Goal: Task Accomplishment & Management: Complete application form

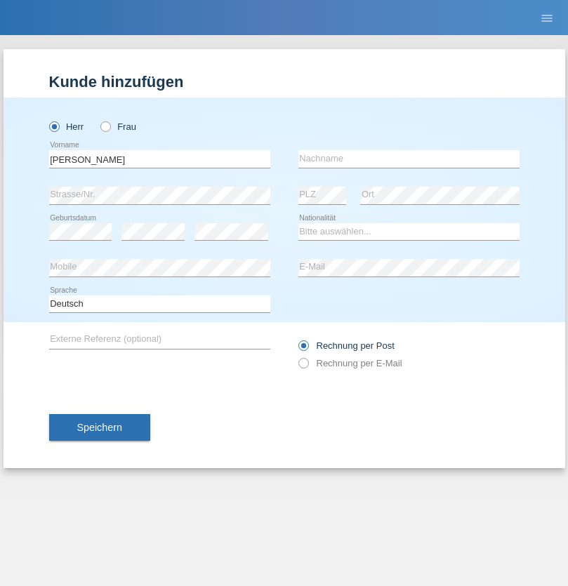
type input "Jörg"
click at [408, 159] on input "text" at bounding box center [408, 159] width 221 height 18
type input "Traksel"
select select "DE"
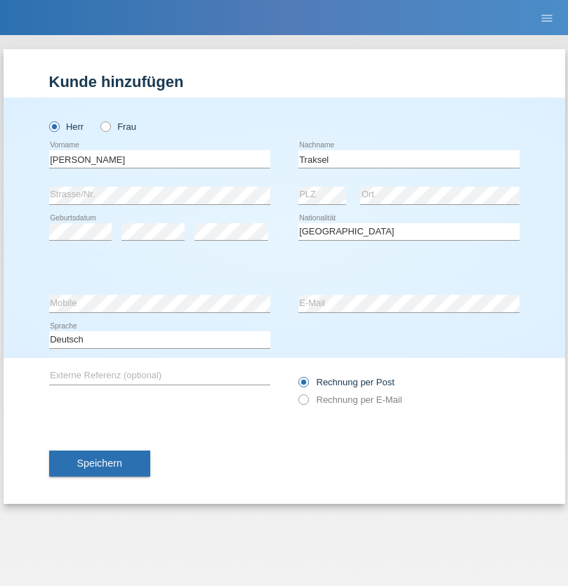
select select "C"
select select "01"
select select "07"
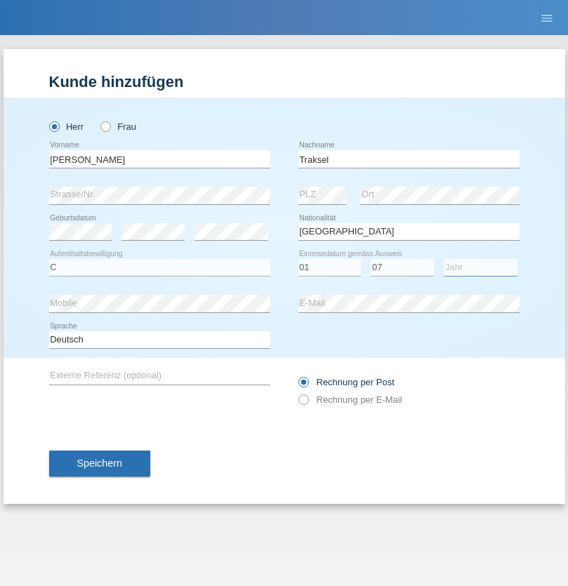
select select "2008"
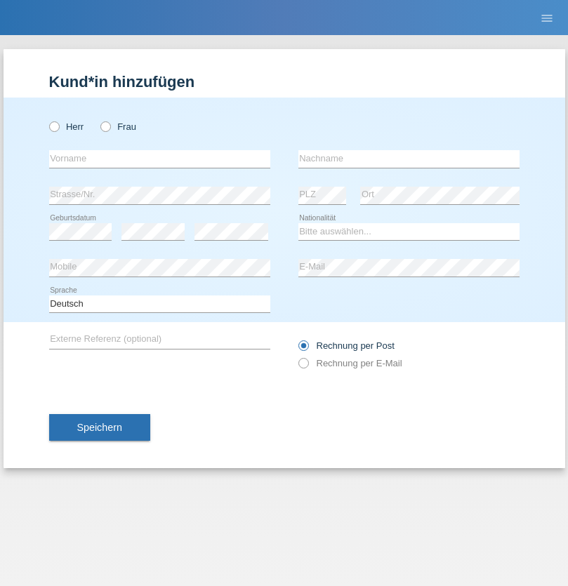
radio input "true"
click at [159, 159] on input "text" at bounding box center [159, 159] width 221 height 18
type input "[PERSON_NAME]"
click at [408, 159] on input "text" at bounding box center [408, 159] width 221 height 18
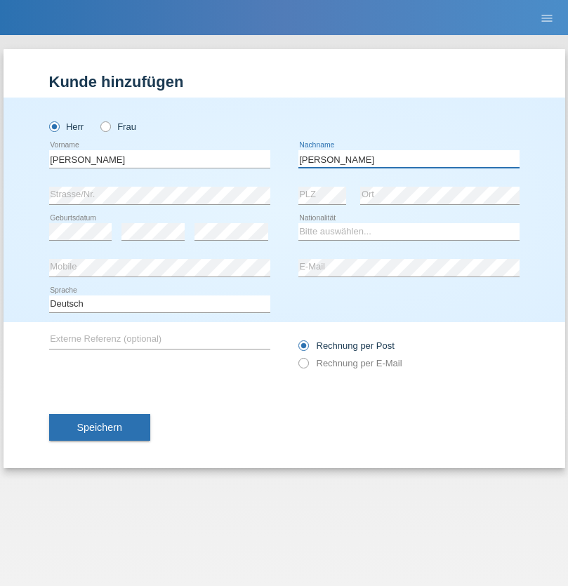
type input "Di costanzo"
select select "IT"
select select "C"
select select "17"
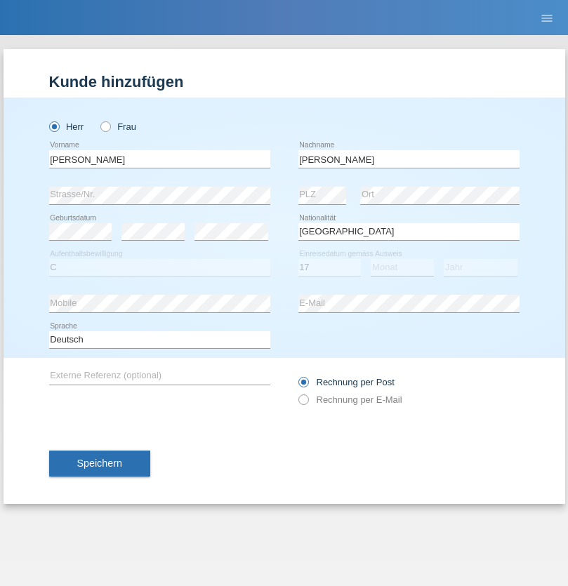
select select "07"
select select "2021"
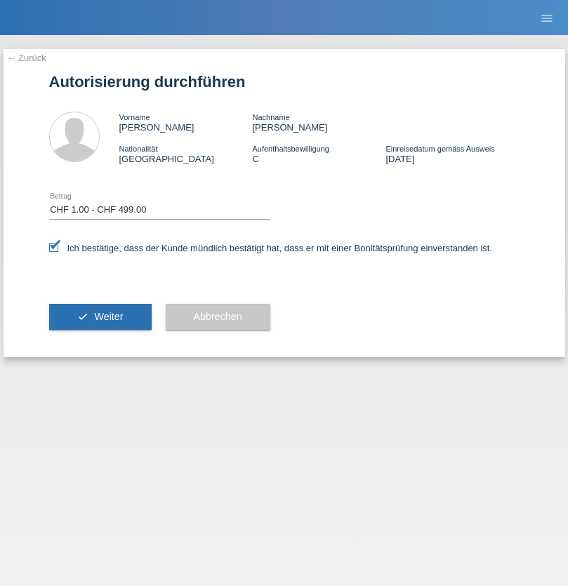
select select "1"
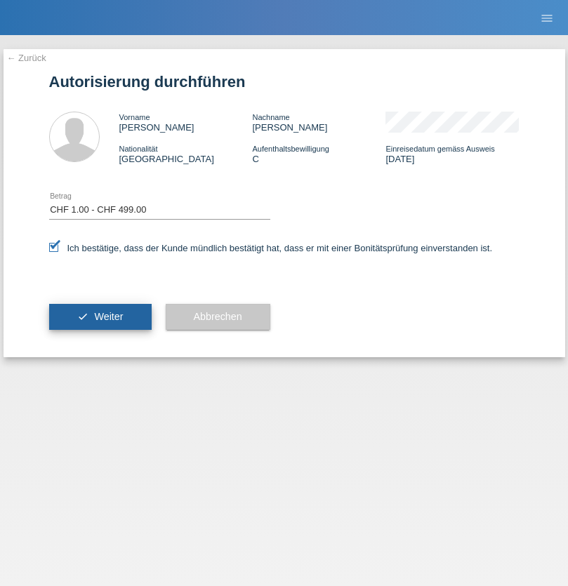
click at [100, 316] on span "Weiter" at bounding box center [108, 316] width 29 height 11
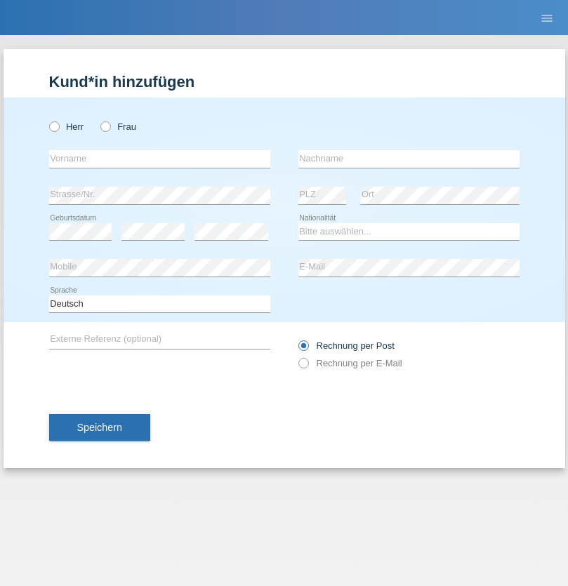
radio input "true"
click at [159, 159] on input "text" at bounding box center [159, 159] width 221 height 18
type input "[PERSON_NAME]"
click at [408, 159] on input "text" at bounding box center [408, 159] width 221 height 18
type input "Voci"
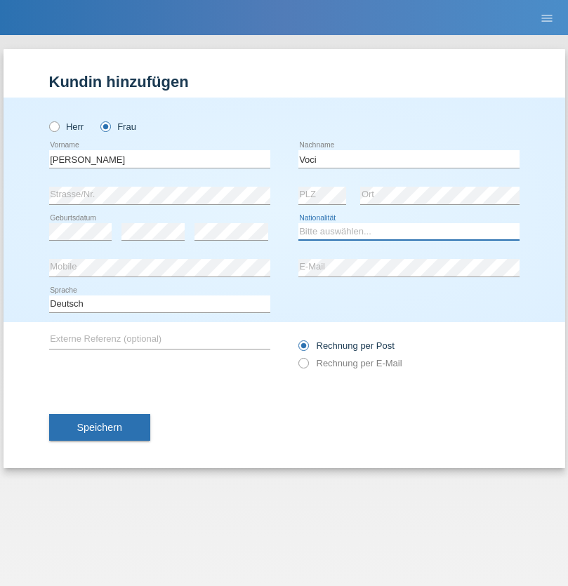
select select "IT"
select select "C"
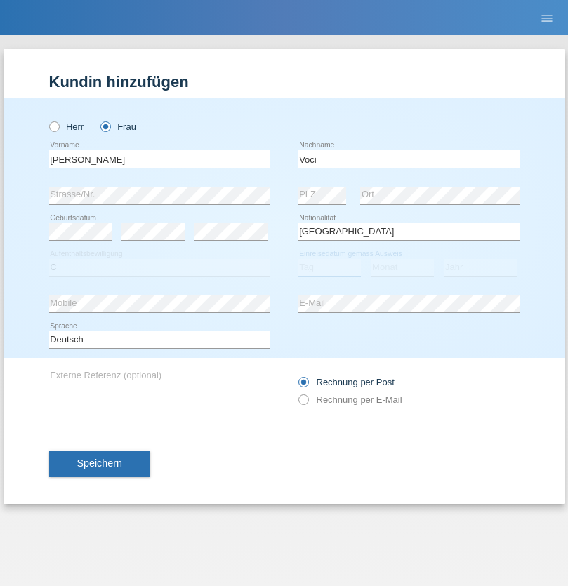
select select "01"
select select "06"
select select "2021"
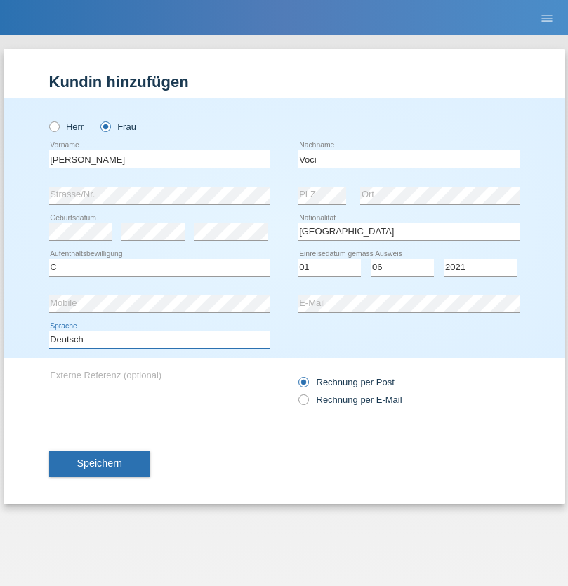
select select "en"
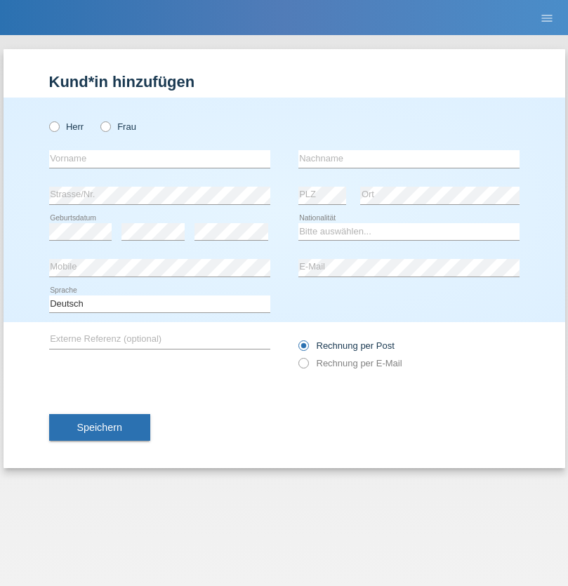
radio input "true"
click at [159, 159] on input "text" at bounding box center [159, 159] width 221 height 18
type input "Michael"
click at [408, 159] on input "text" at bounding box center [408, 159] width 221 height 18
type input "Kurz"
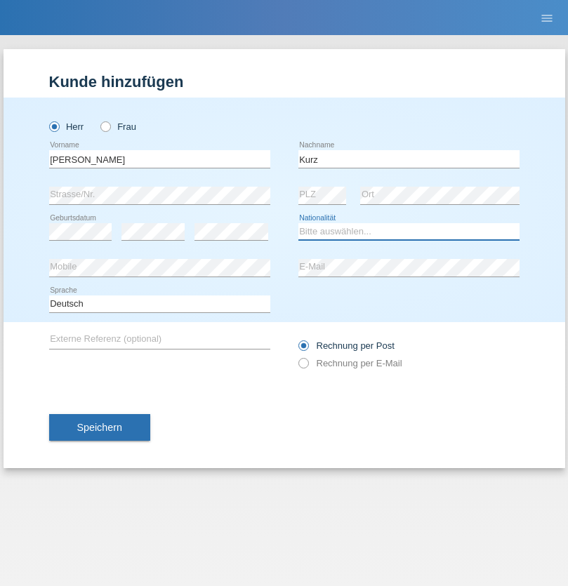
select select "CH"
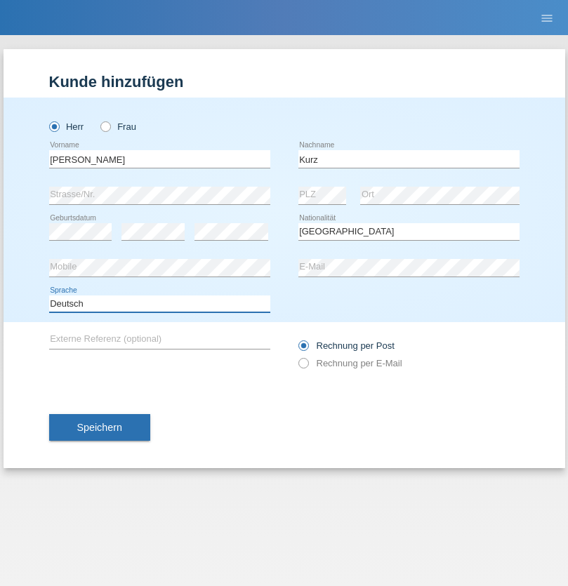
select select "en"
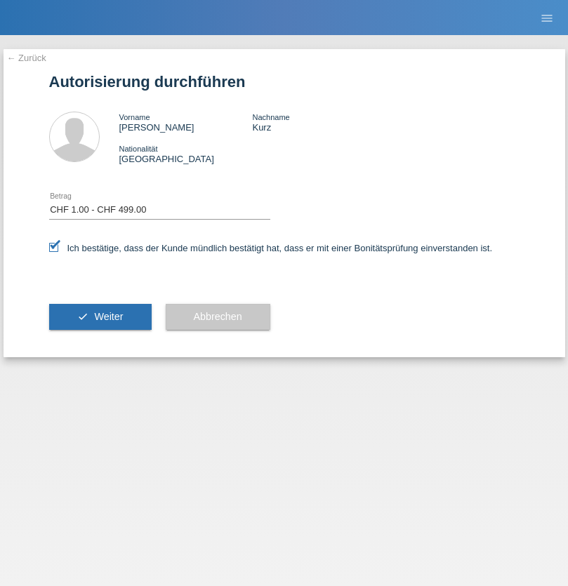
select select "1"
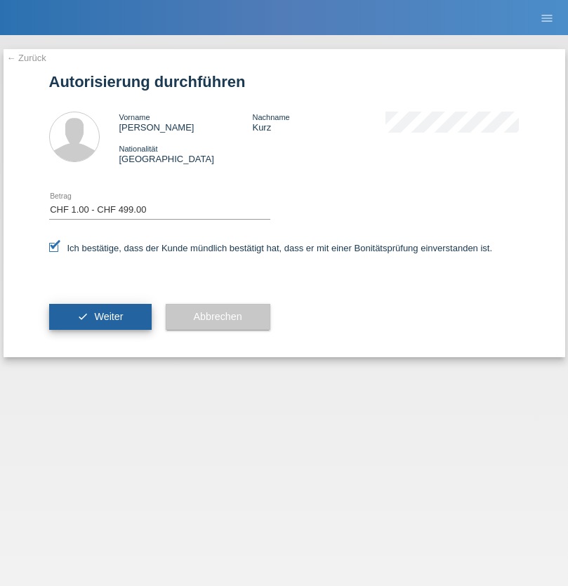
click at [100, 316] on span "Weiter" at bounding box center [108, 316] width 29 height 11
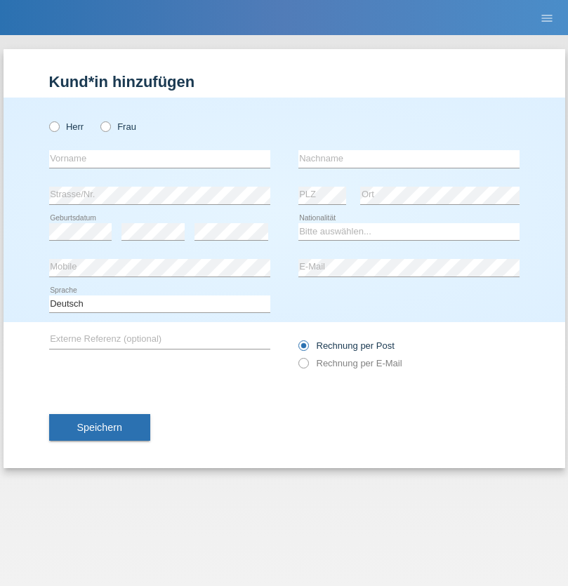
radio input "true"
click at [159, 159] on input "text" at bounding box center [159, 159] width 221 height 18
type input "Kevin"
click at [408, 159] on input "text" at bounding box center [408, 159] width 221 height 18
type input "Ravindran"
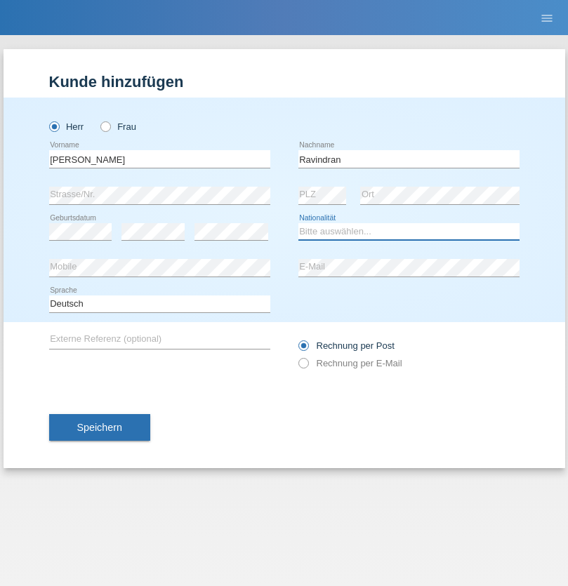
select select "LK"
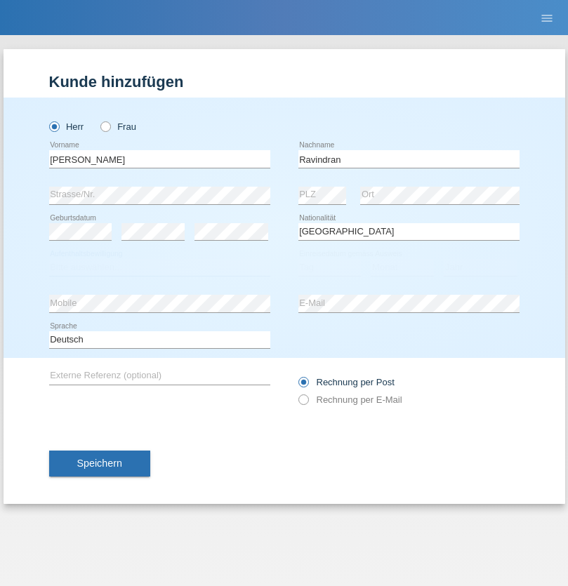
select select "C"
select select "25"
select select "09"
select select "2021"
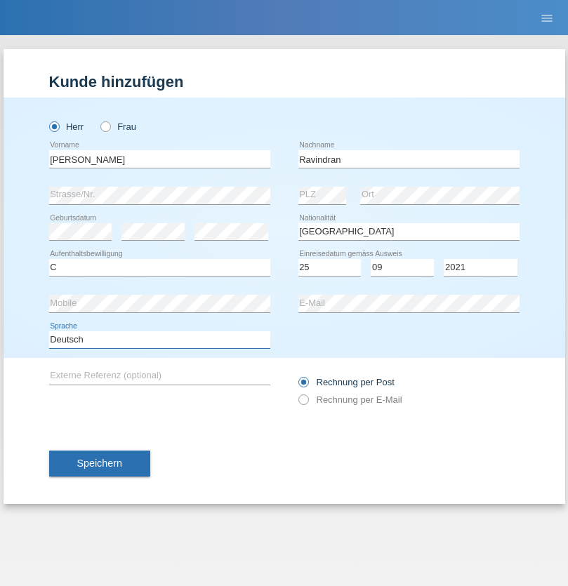
select select "en"
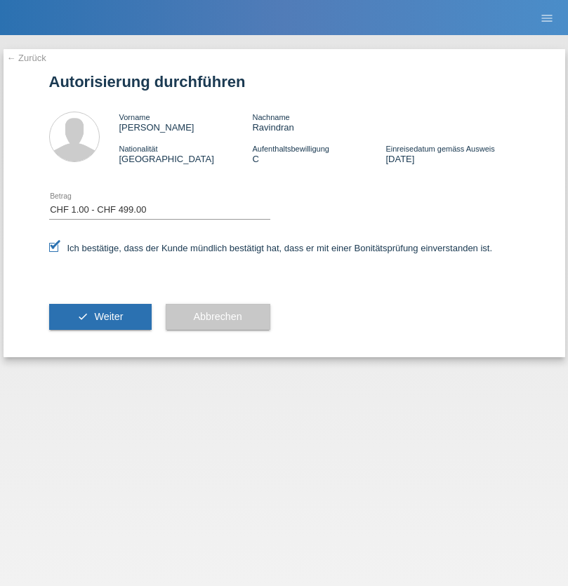
select select "1"
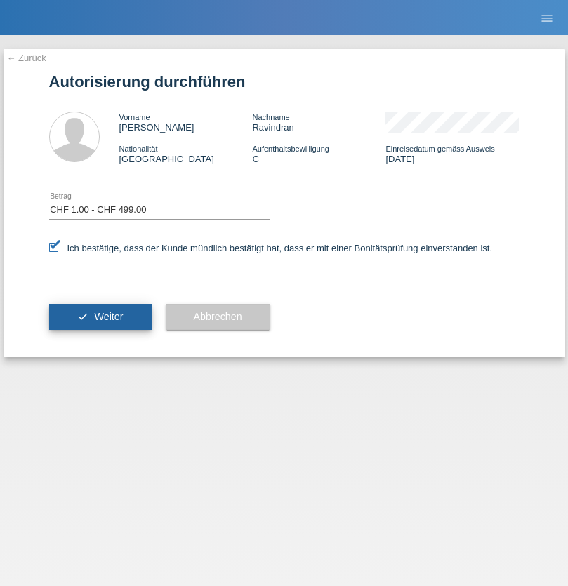
click at [100, 316] on span "Weiter" at bounding box center [108, 316] width 29 height 11
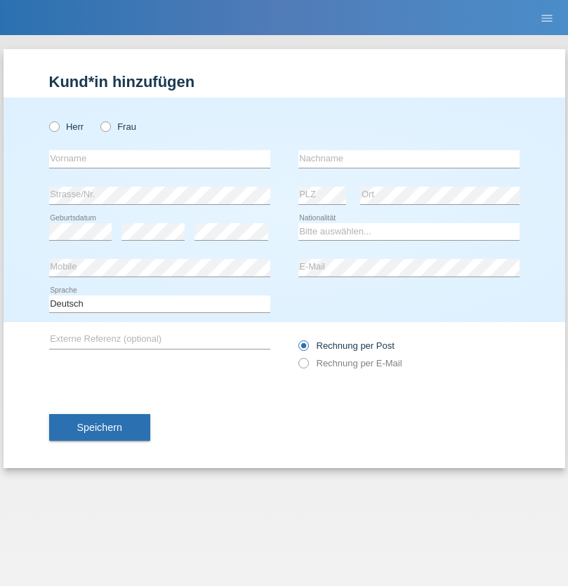
radio input "true"
click at [159, 159] on input "text" at bounding box center [159, 159] width 221 height 18
type input "Franco"
click at [408, 159] on input "text" at bounding box center [408, 159] width 221 height 18
type input "Mucha"
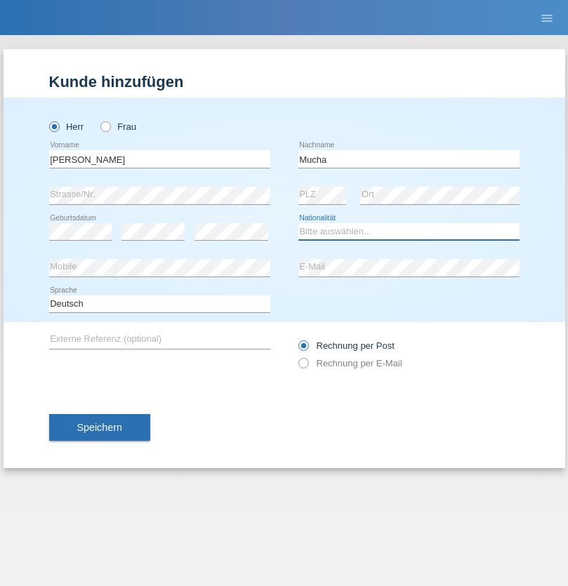
select select "CH"
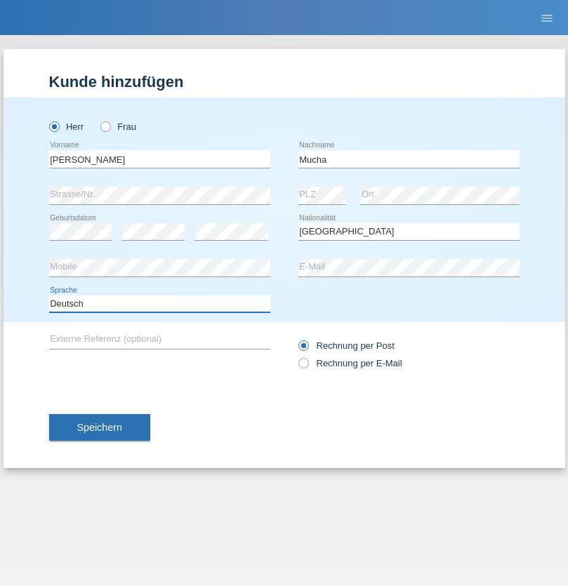
select select "en"
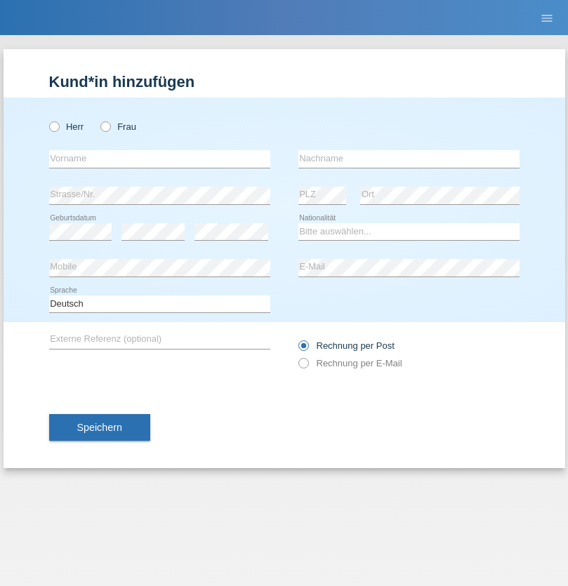
radio input "true"
click at [159, 159] on input "text" at bounding box center [159, 159] width 221 height 18
type input "Franziska"
click at [408, 159] on input "text" at bounding box center [408, 159] width 221 height 18
type input "Starke"
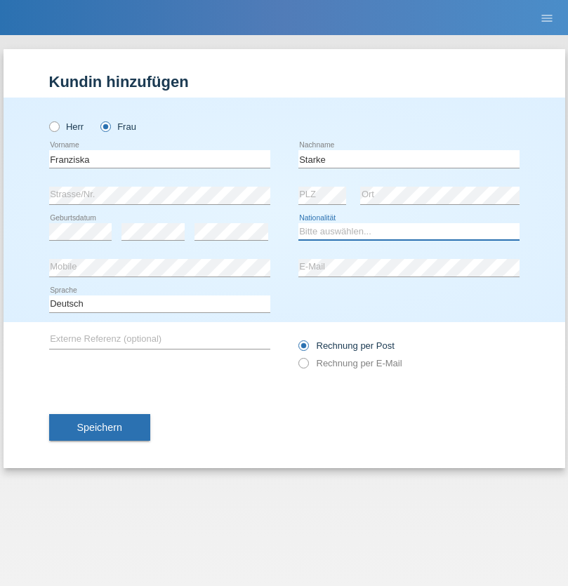
select select "DE"
select select "C"
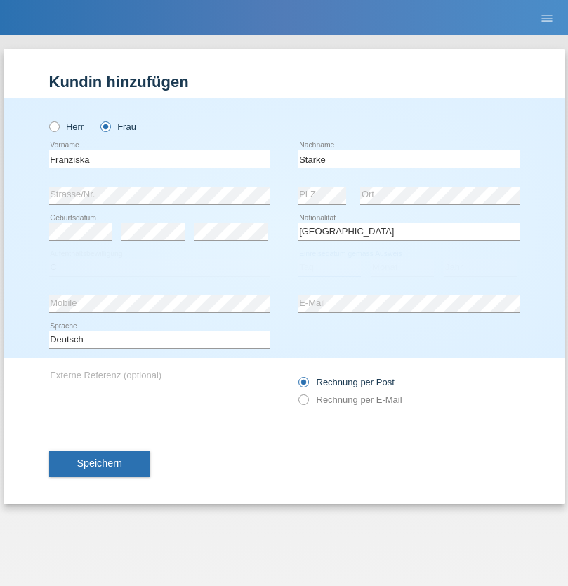
select select "01"
select select "03"
select select "1985"
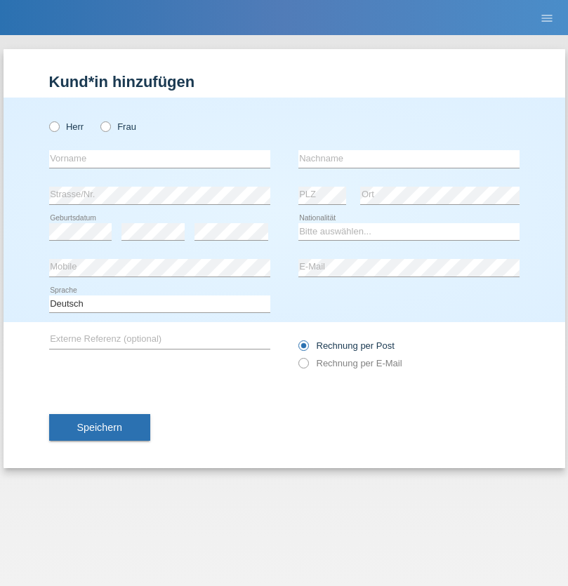
radio input "true"
click at [159, 159] on input "text" at bounding box center [159, 159] width 221 height 18
type input "Vedrana"
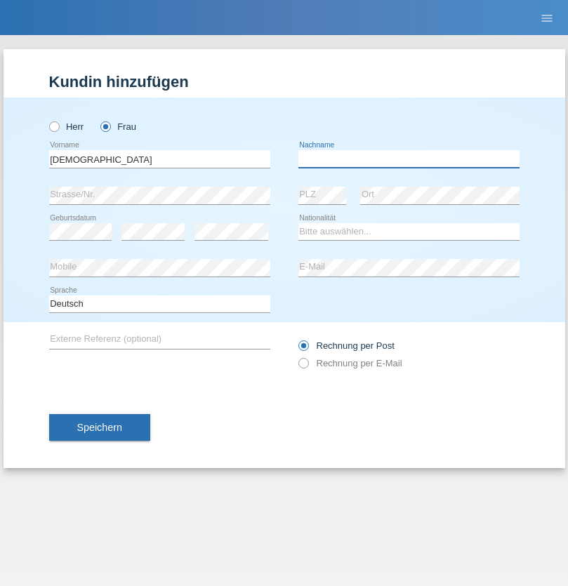
click at [408, 159] on input "text" at bounding box center [408, 159] width 221 height 18
type input "Cimbaljević"
select select "HR"
select select "C"
select select "12"
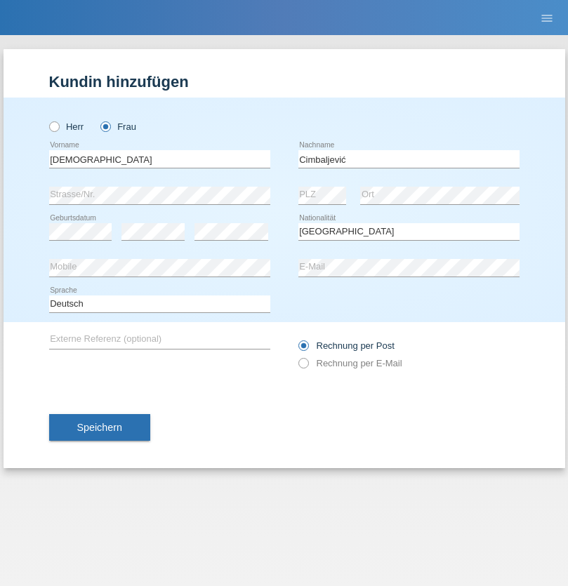
select select "08"
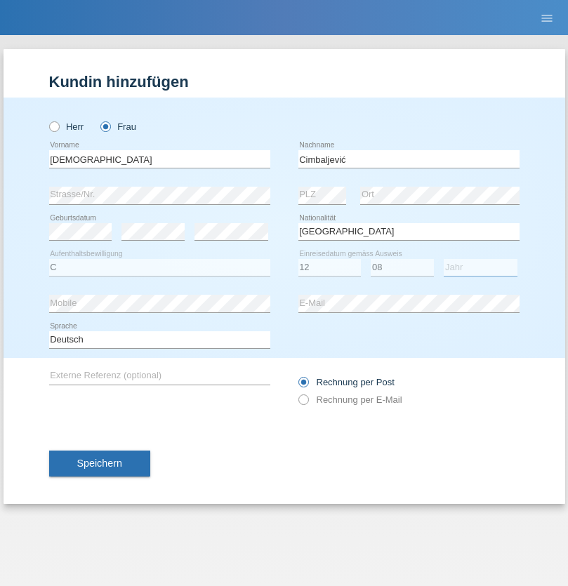
select select "2021"
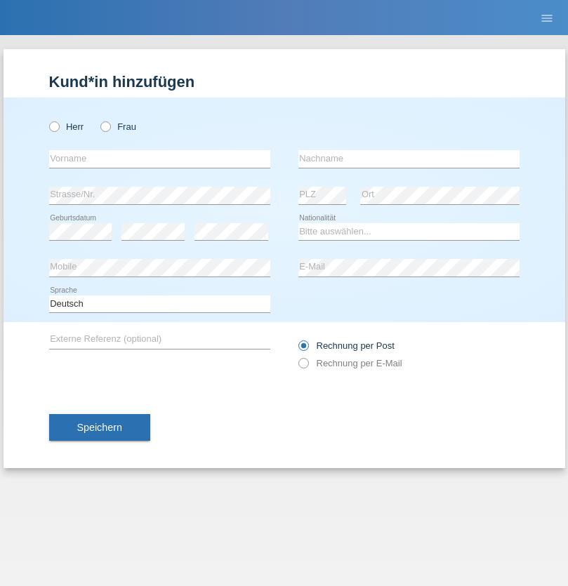
radio input "true"
click at [159, 159] on input "text" at bounding box center [159, 159] width 221 height 18
type input "Batsche"
click at [408, 159] on input "text" at bounding box center [408, 159] width 221 height 18
type input "Arifoska"
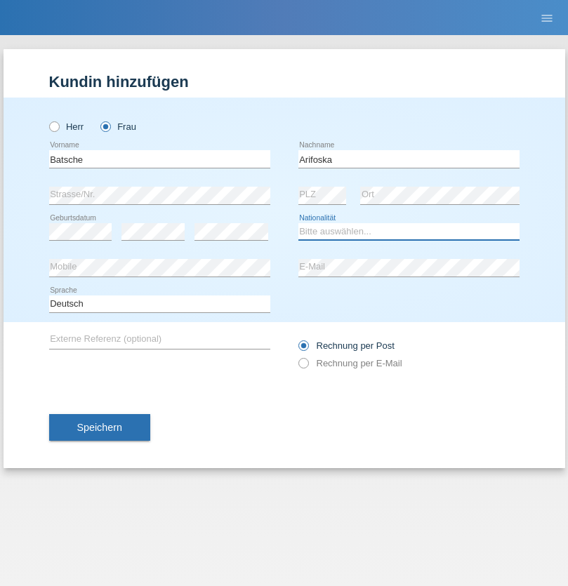
select select "CH"
radio input "true"
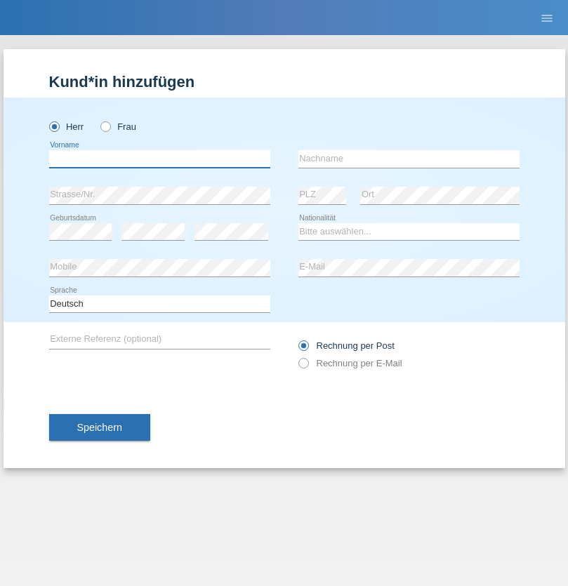
click at [159, 159] on input "text" at bounding box center [159, 159] width 221 height 18
type input "Emre"
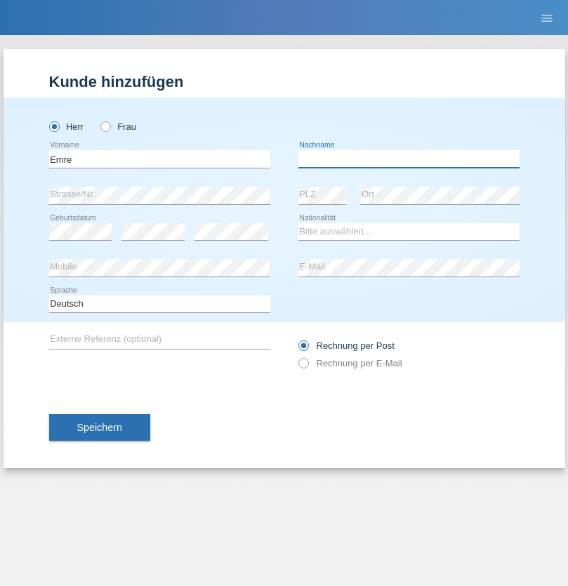
click at [408, 159] on input "text" at bounding box center [408, 159] width 221 height 18
type input "Uzun"
select select "CH"
